Goal: Contribute content

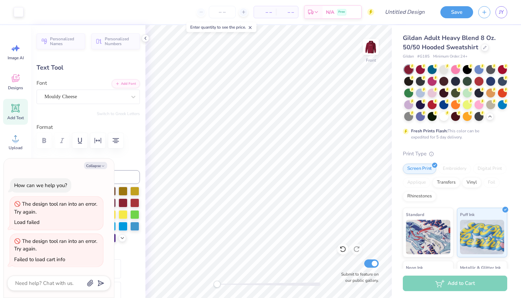
scroll to position [4, 0]
click at [410, 105] on div at bounding box center [408, 104] width 9 height 9
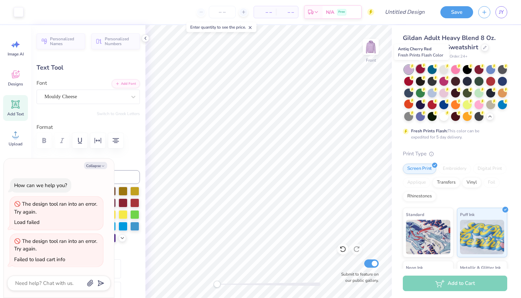
click at [420, 70] on div at bounding box center [420, 68] width 9 height 9
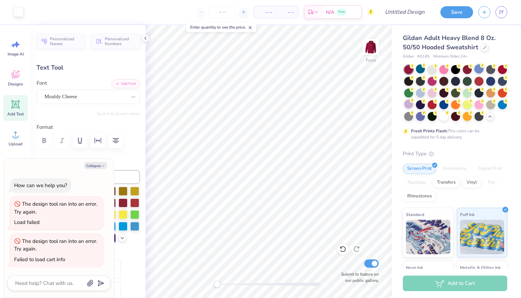
click at [479, 68] on div at bounding box center [478, 68] width 9 height 9
click at [469, 69] on div at bounding box center [467, 68] width 9 height 9
click at [477, 69] on div at bounding box center [478, 68] width 9 height 9
click at [478, 67] on div at bounding box center [478, 68] width 9 height 9
click at [411, 104] on div at bounding box center [408, 104] width 9 height 9
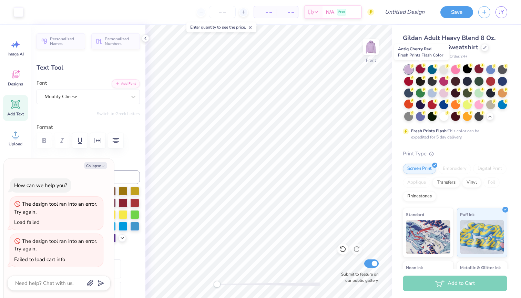
click at [422, 69] on div at bounding box center [420, 68] width 9 height 9
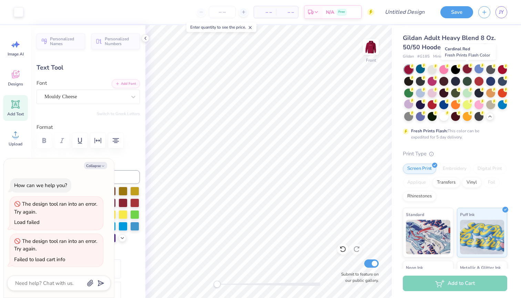
click at [469, 69] on div at bounding box center [467, 68] width 9 height 9
click at [372, 47] on img at bounding box center [371, 47] width 28 height 28
click at [409, 104] on div at bounding box center [408, 104] width 9 height 9
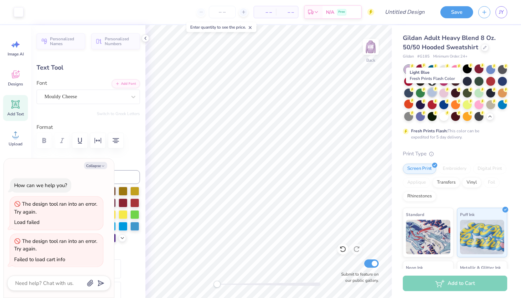
click at [432, 93] on div at bounding box center [432, 92] width 9 height 9
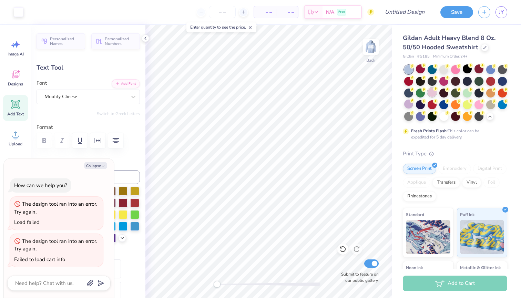
click at [432, 90] on div at bounding box center [432, 92] width 9 height 9
click at [374, 48] on img at bounding box center [371, 47] width 28 height 28
type textarea "x"
